Goal: Information Seeking & Learning: Learn about a topic

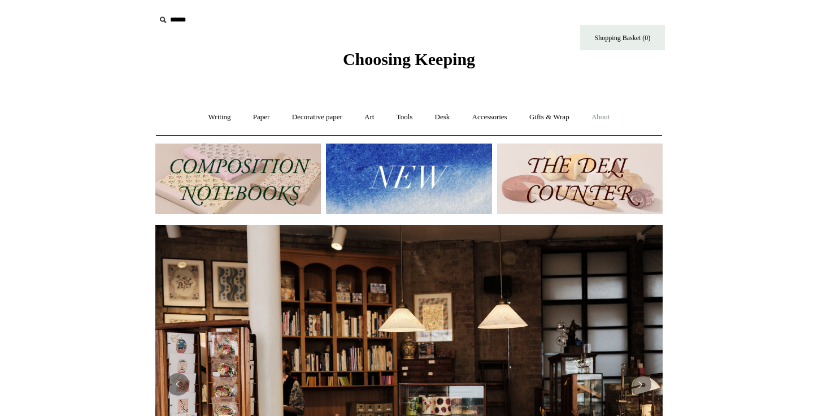
click at [617, 118] on link "About +" at bounding box center [600, 117] width 39 height 30
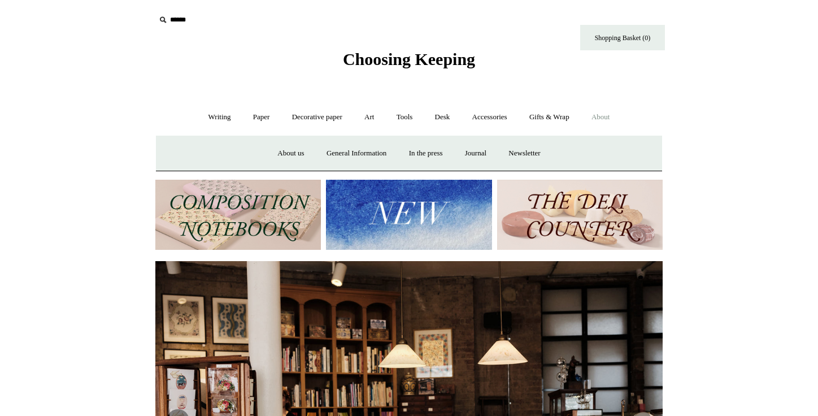
click at [610, 118] on link "About -" at bounding box center [600, 117] width 39 height 30
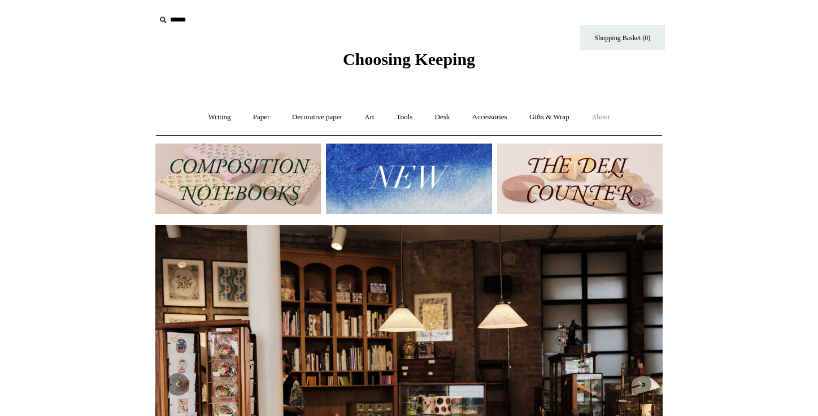
click at [610, 118] on link "About +" at bounding box center [600, 117] width 39 height 30
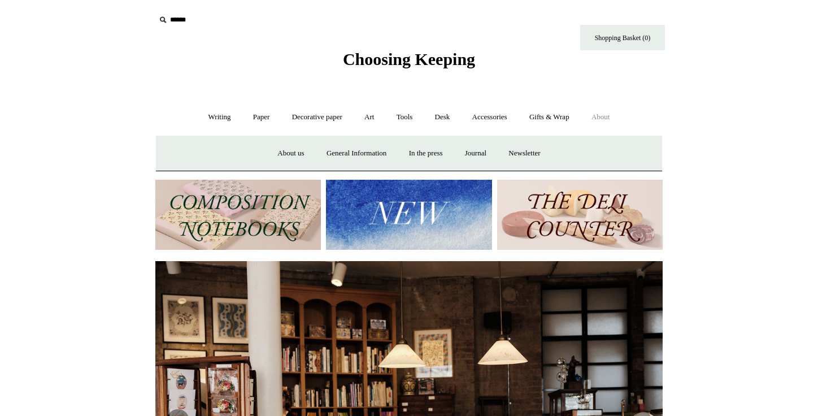
click at [608, 118] on link "About -" at bounding box center [600, 117] width 39 height 30
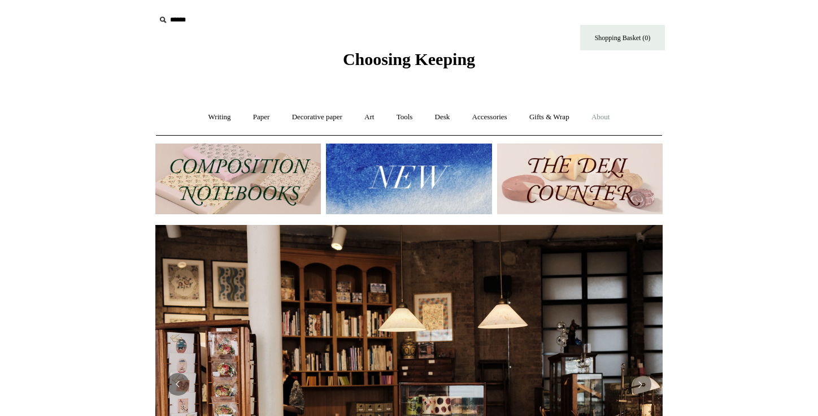
click at [608, 118] on link "About +" at bounding box center [600, 117] width 39 height 30
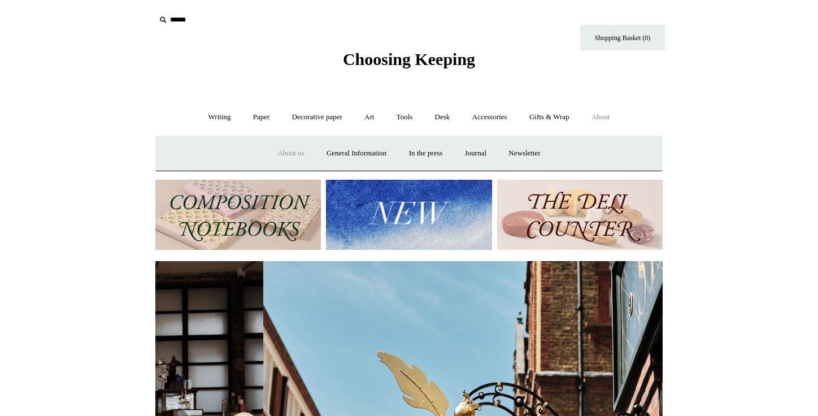
click at [285, 154] on link "About us" at bounding box center [290, 153] width 47 height 30
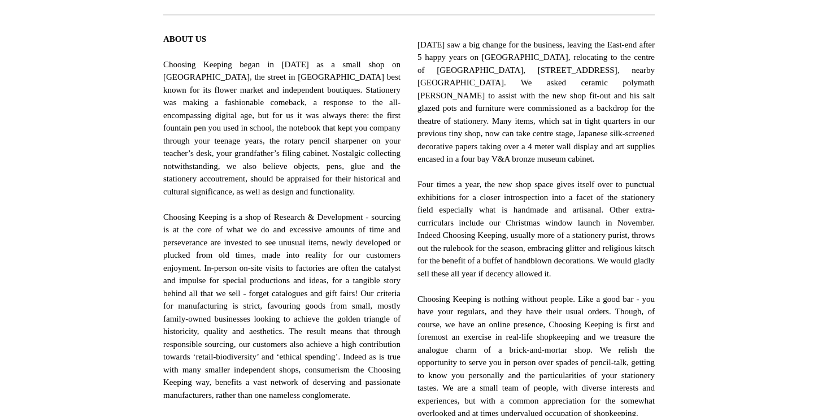
scroll to position [433, 0]
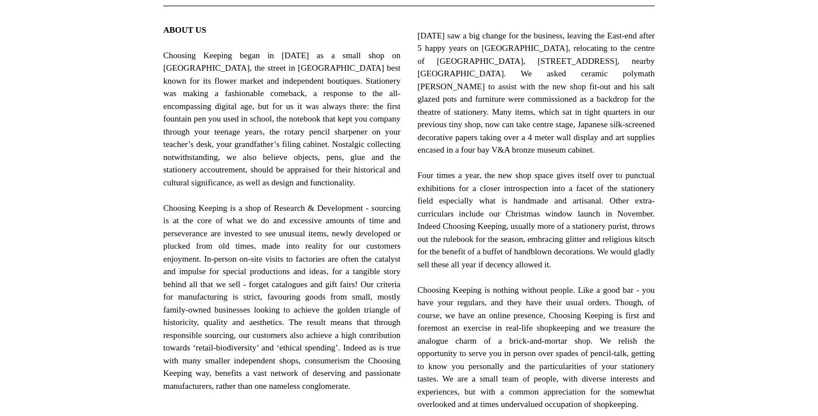
click at [156, 250] on div "ABOUT US Choosing Keeping began in 2012 as a small shop on Columbia Road, the s…" at bounding box center [282, 272] width 254 height 514
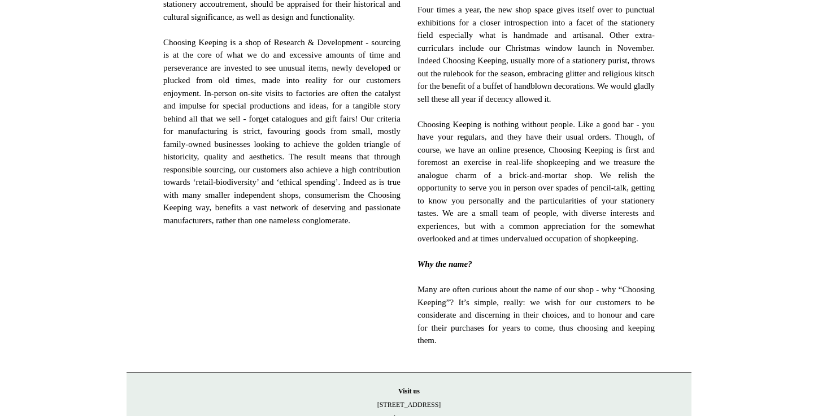
scroll to position [604, 0]
